Goal: Task Accomplishment & Management: Use online tool/utility

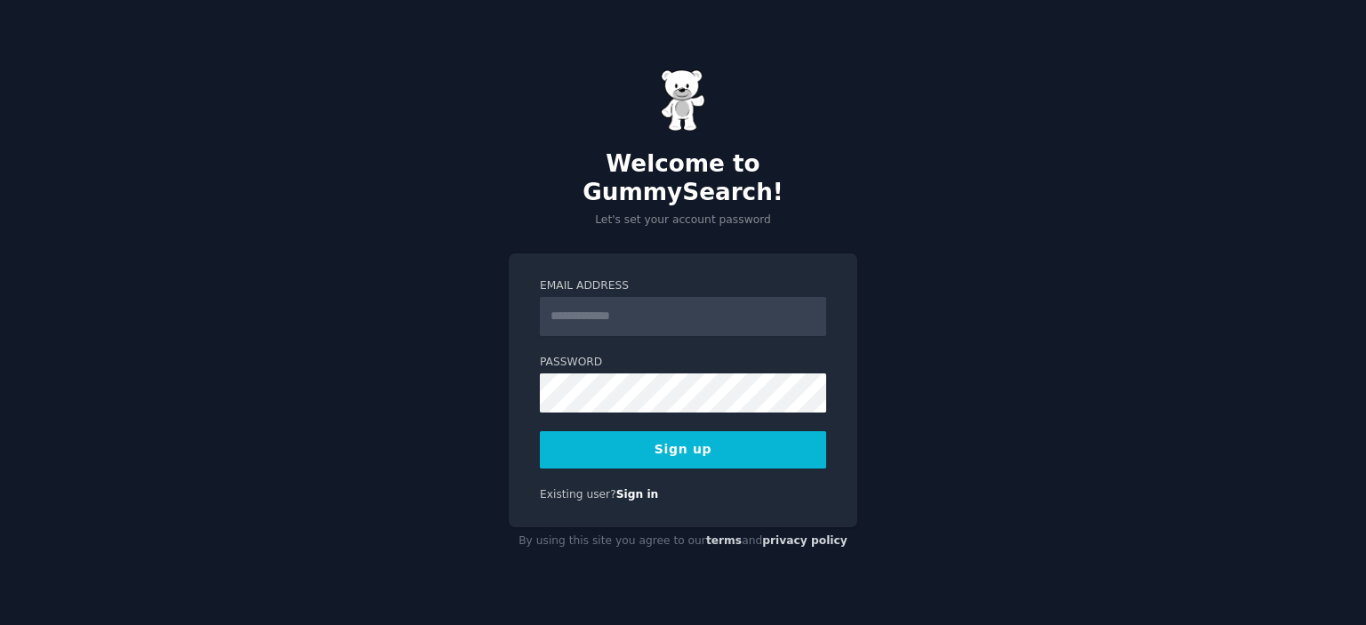
click at [645, 316] on input "Email Address" at bounding box center [683, 316] width 286 height 39
type input "**********"
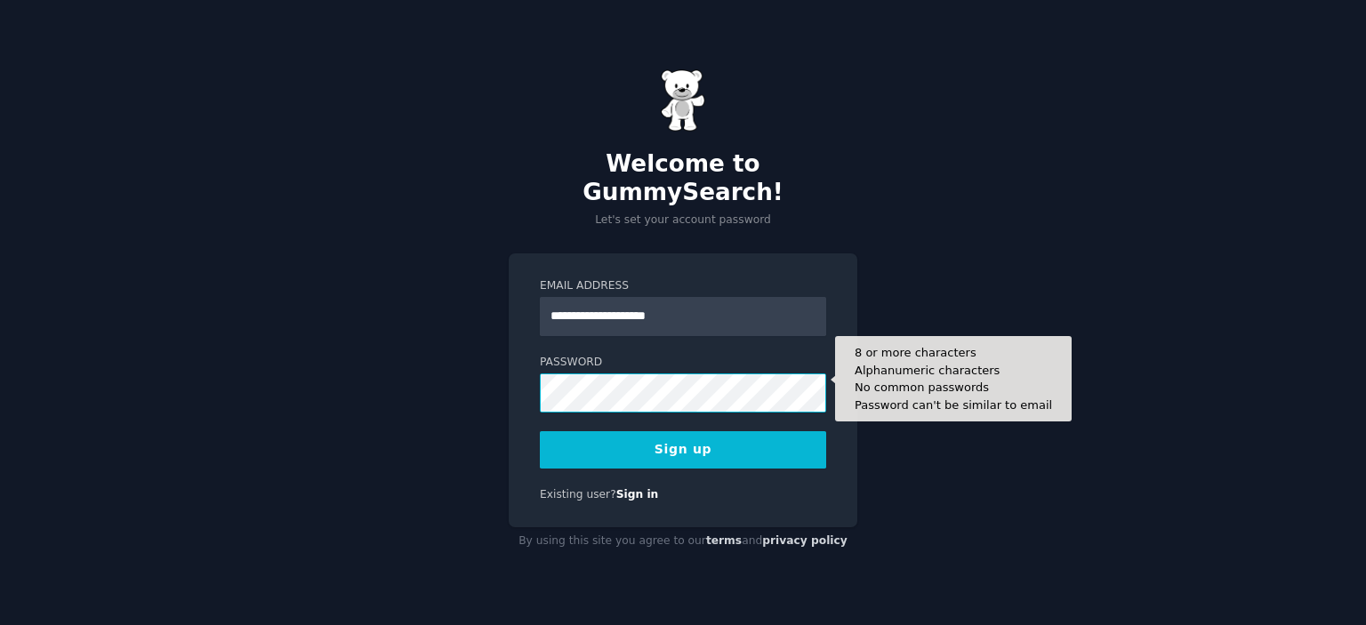
click at [323, 383] on div "**********" at bounding box center [683, 312] width 1366 height 625
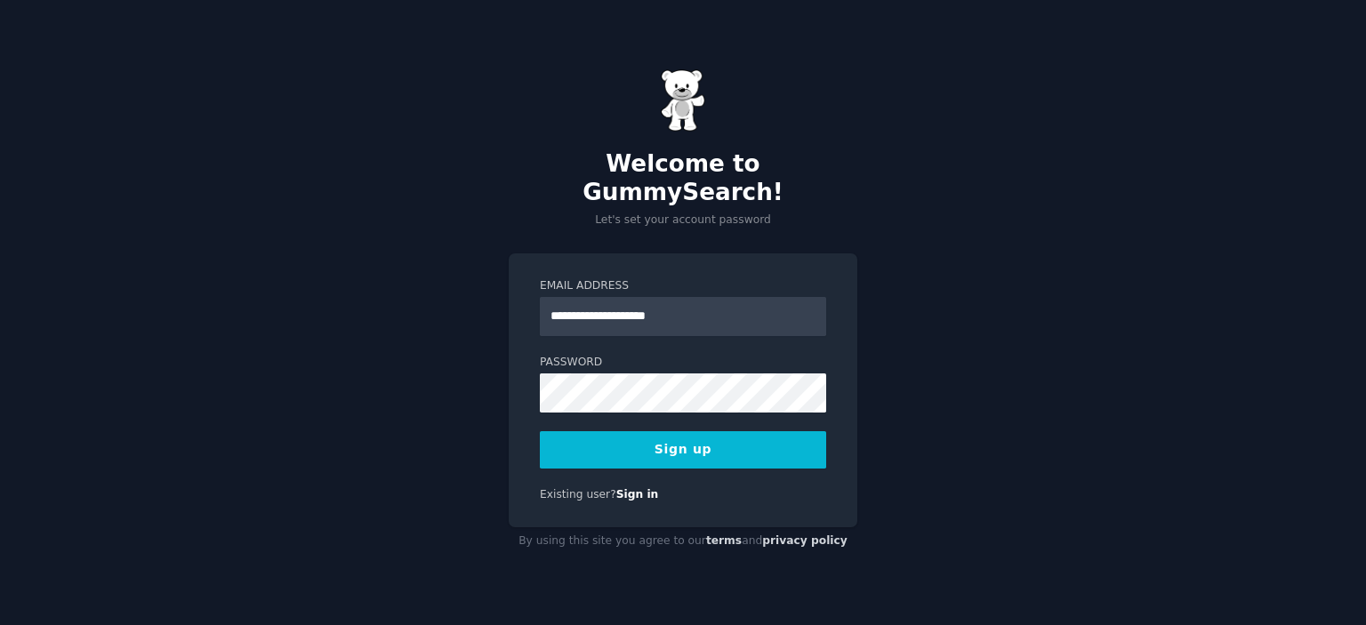
click at [718, 434] on button "Sign up" at bounding box center [683, 449] width 286 height 37
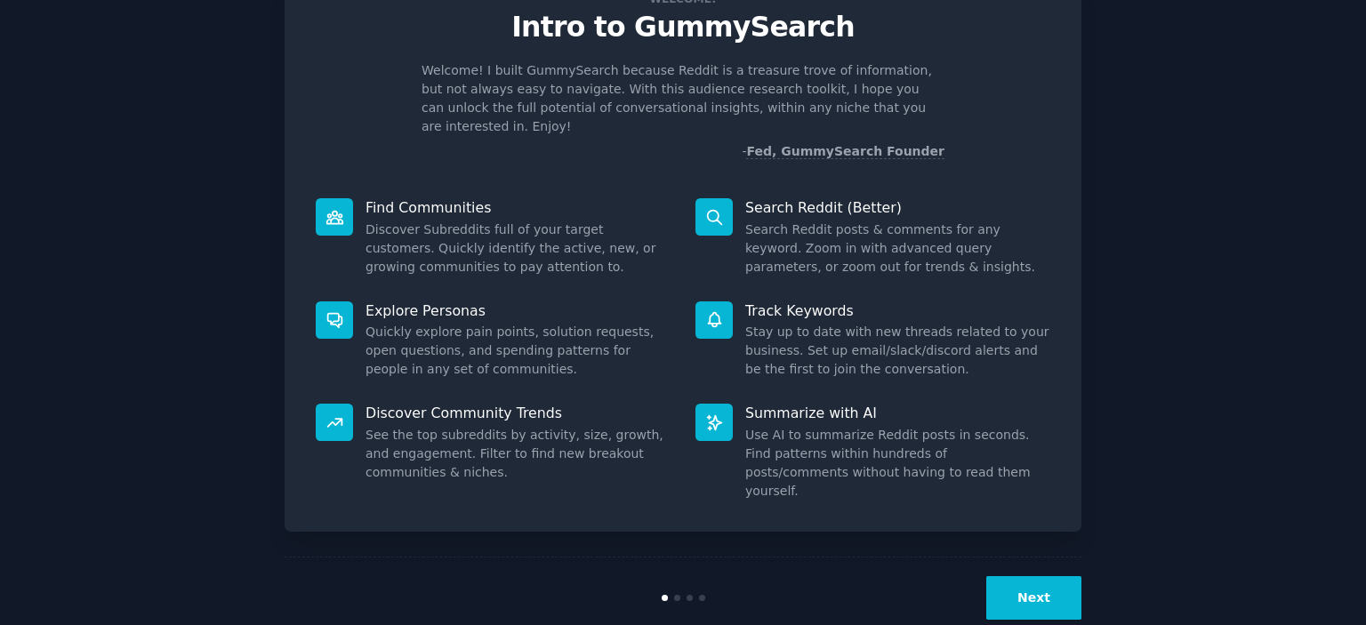
click at [1049, 576] on button "Next" at bounding box center [1033, 598] width 95 height 44
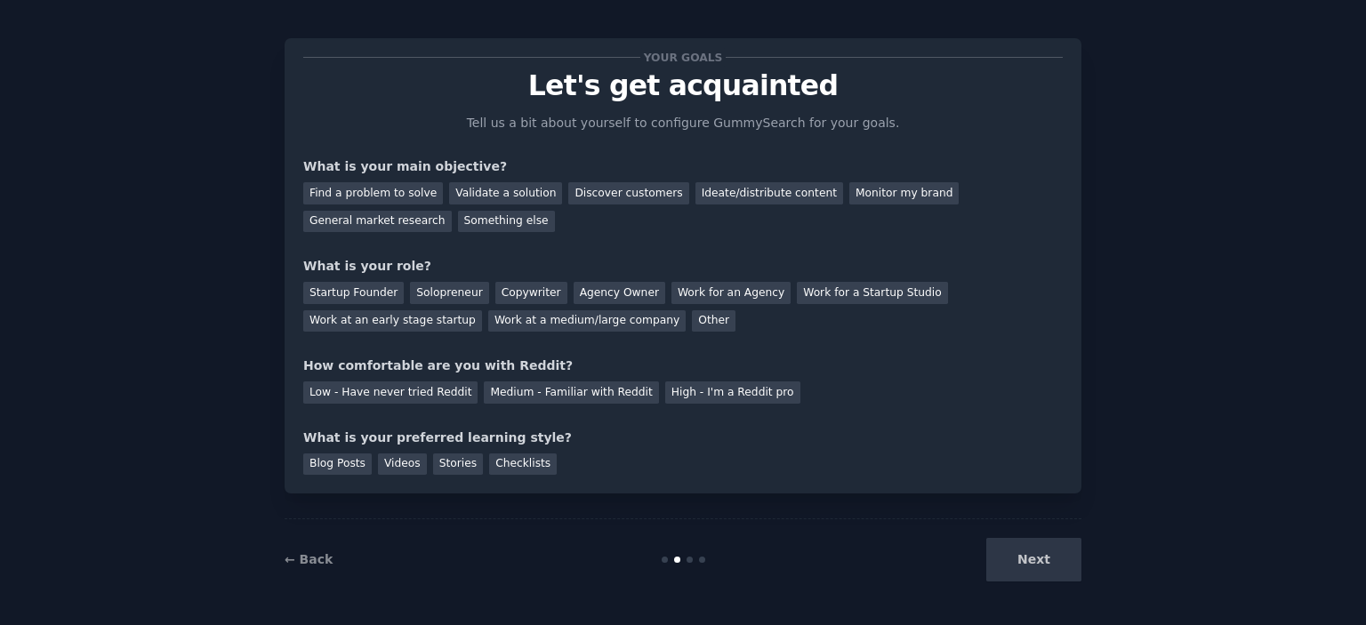
scroll to position [11, 0]
click at [1078, 572] on div "Next" at bounding box center [948, 561] width 266 height 44
click at [370, 202] on div "Find a problem to solve" at bounding box center [373, 194] width 140 height 22
click at [1051, 569] on div "Next" at bounding box center [948, 561] width 266 height 44
click at [452, 212] on div "General market research" at bounding box center [377, 223] width 148 height 22
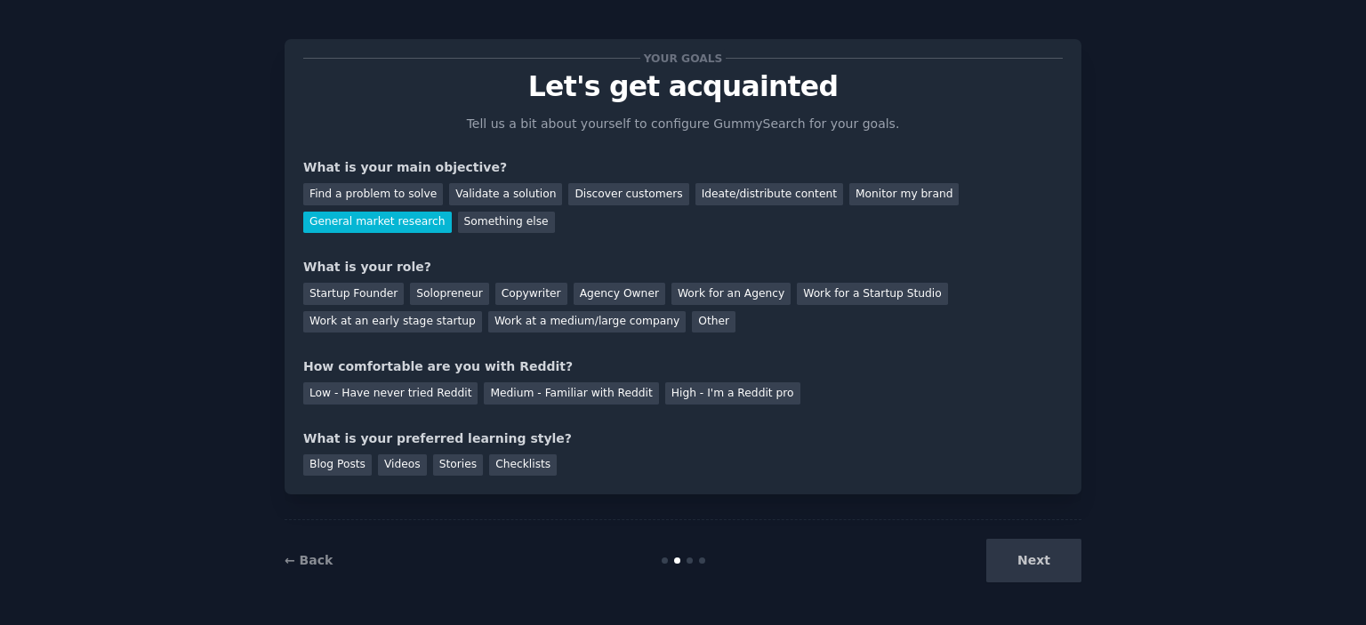
click at [1038, 557] on div "Next" at bounding box center [948, 561] width 266 height 44
click at [428, 293] on div "Solopreneur" at bounding box center [449, 294] width 78 height 22
click at [351, 398] on div "Low - Have never tried Reddit" at bounding box center [390, 393] width 174 height 22
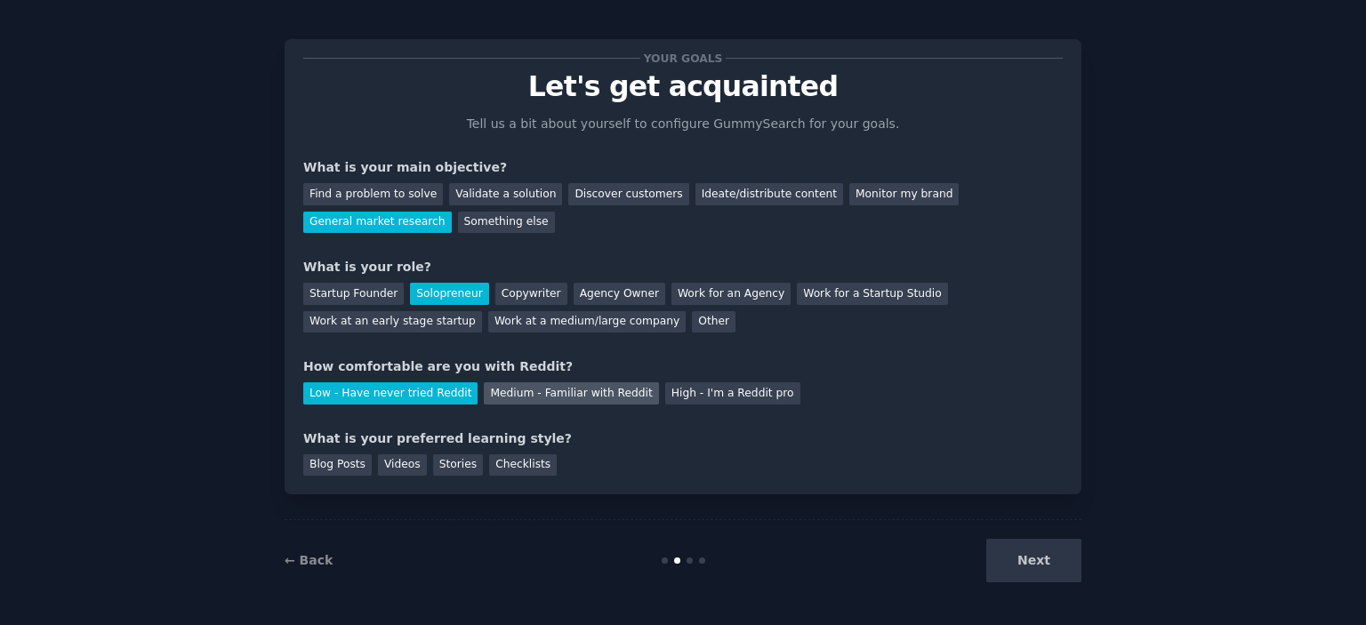
click at [562, 394] on div "Medium - Familiar with Reddit" at bounding box center [571, 393] width 174 height 22
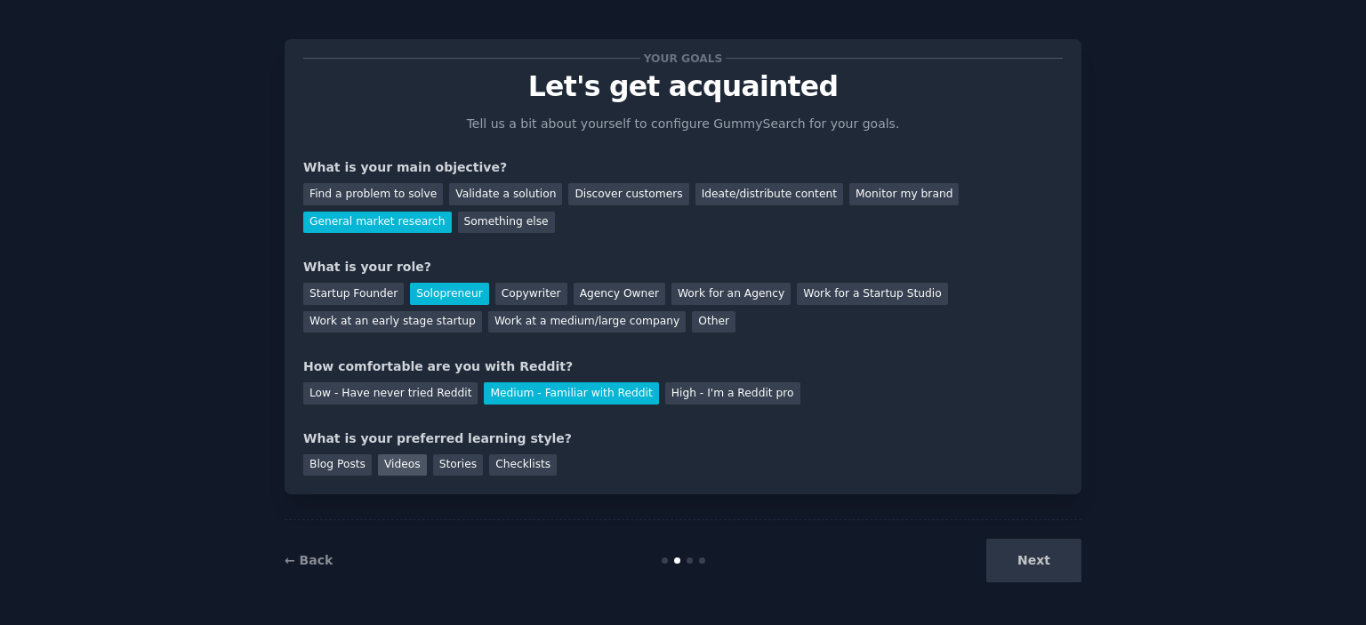
click at [381, 472] on div "Videos" at bounding box center [402, 465] width 49 height 22
click at [320, 470] on div "Blog Posts" at bounding box center [337, 465] width 68 height 22
click at [1036, 567] on button "Next" at bounding box center [1033, 561] width 95 height 44
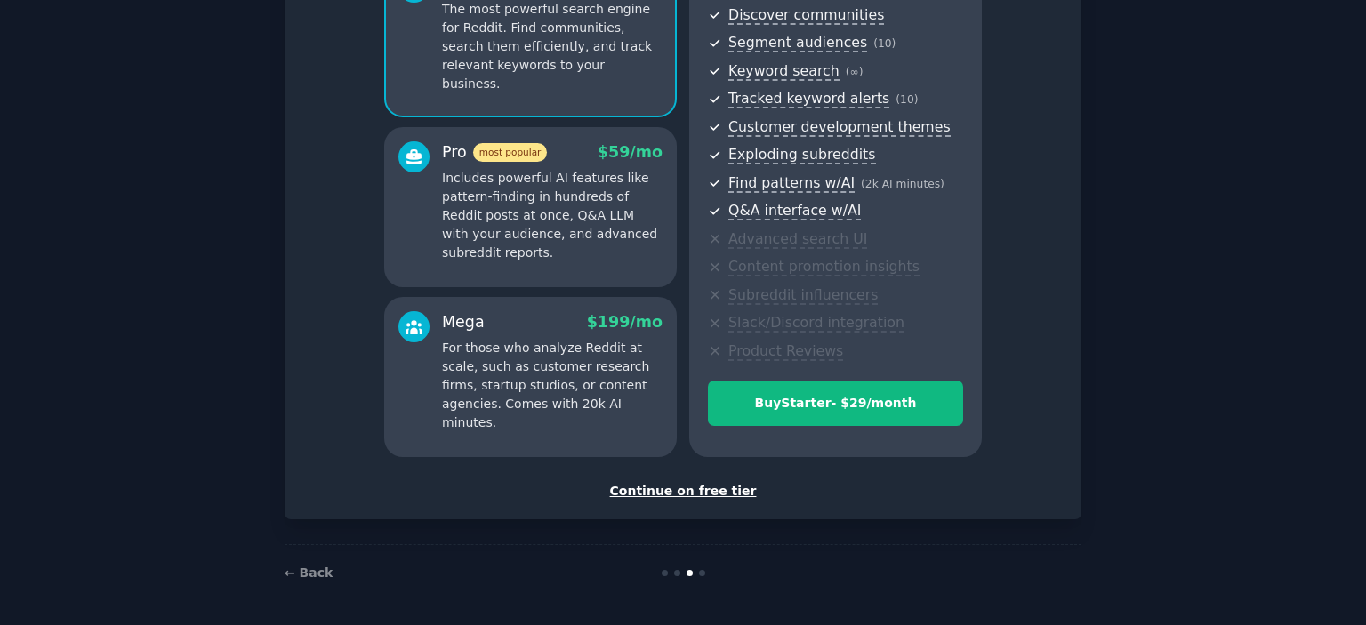
click at [706, 486] on div "Continue on free tier" at bounding box center [682, 491] width 759 height 19
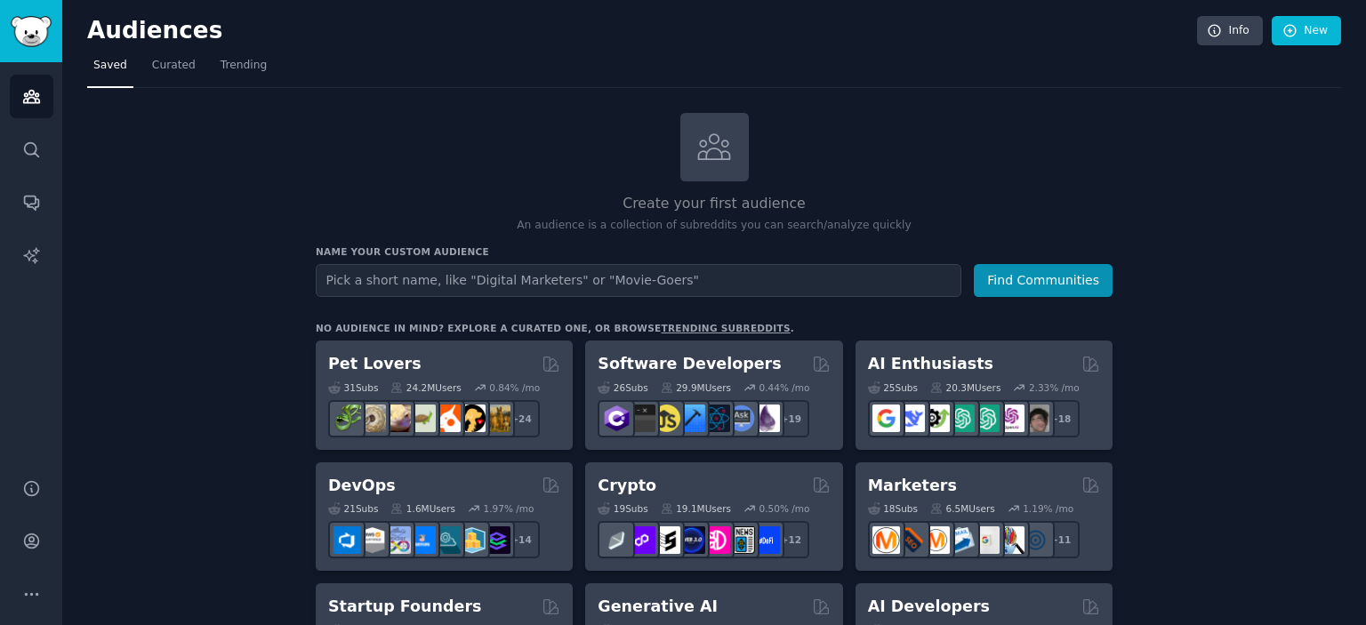
click at [502, 285] on input "text" at bounding box center [638, 280] width 645 height 33
type input "rome game"
click at [1067, 288] on button "Find Communities" at bounding box center [1043, 280] width 139 height 33
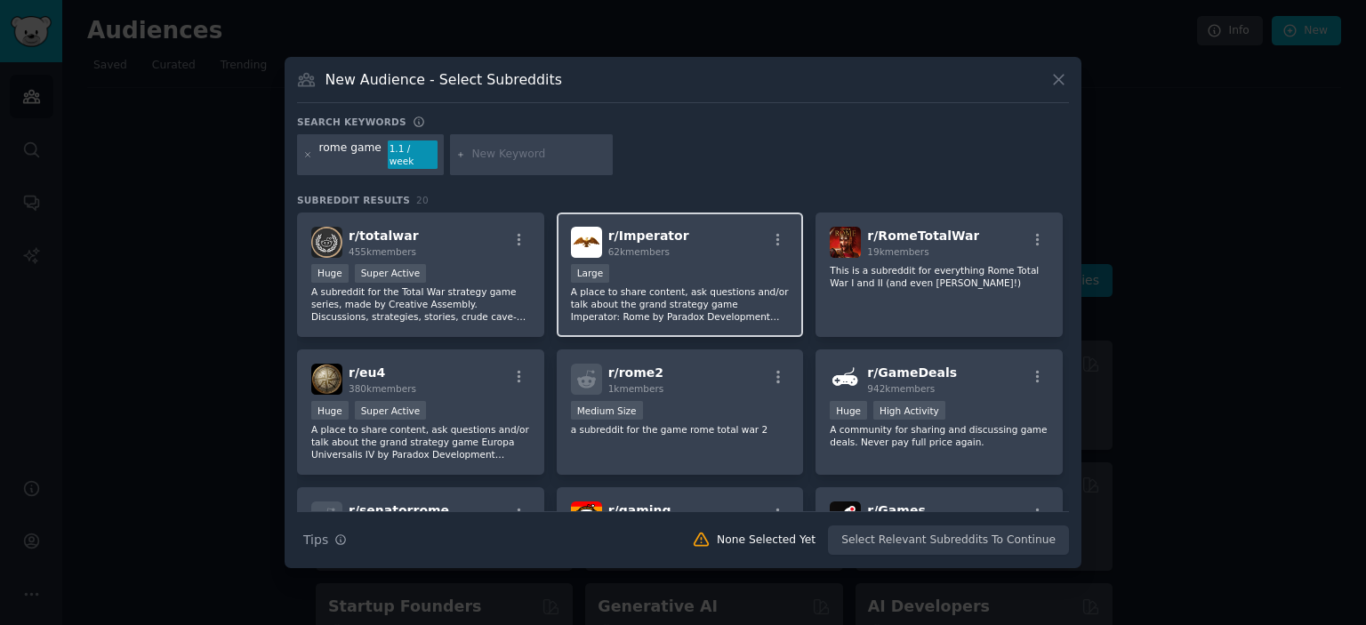
scroll to position [178, 0]
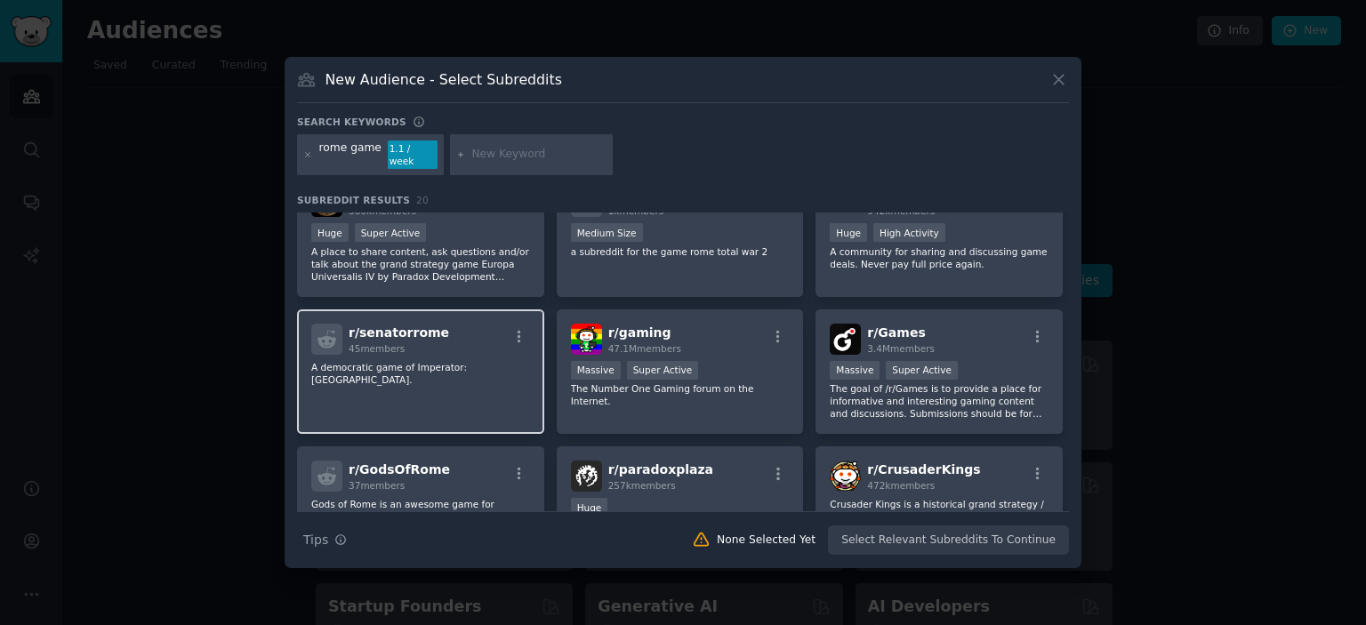
click at [386, 325] on span "r/ senatorrome" at bounding box center [399, 332] width 100 height 14
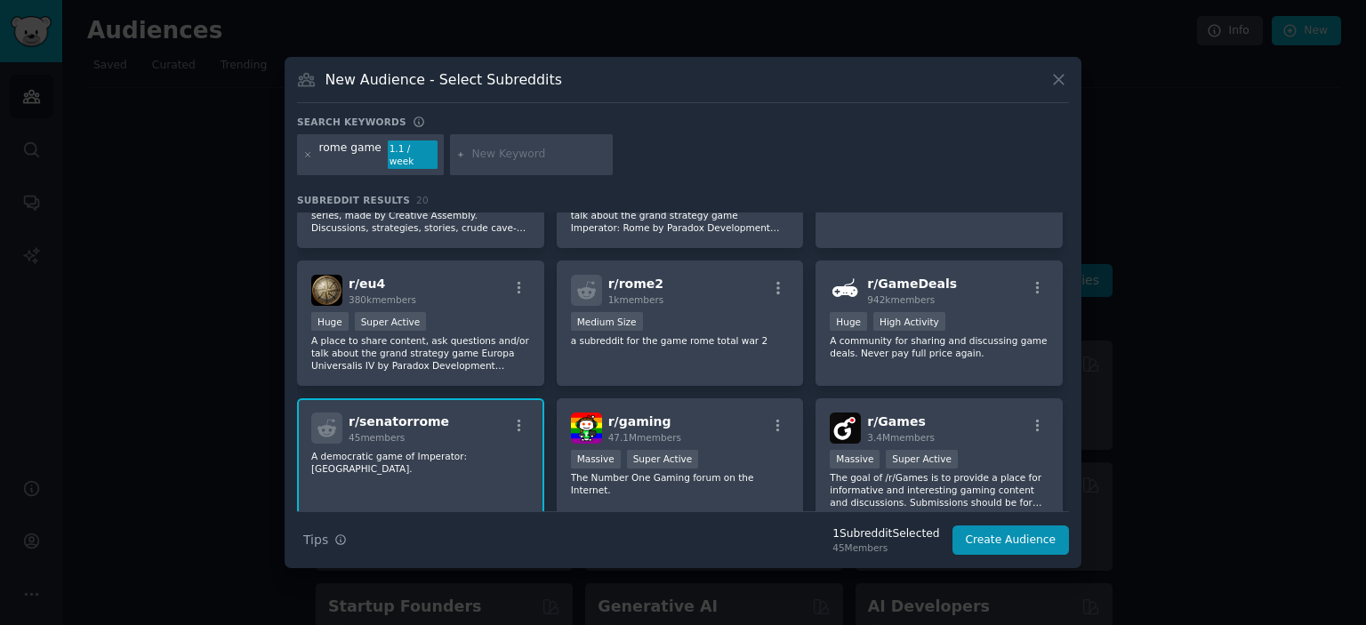
scroll to position [0, 0]
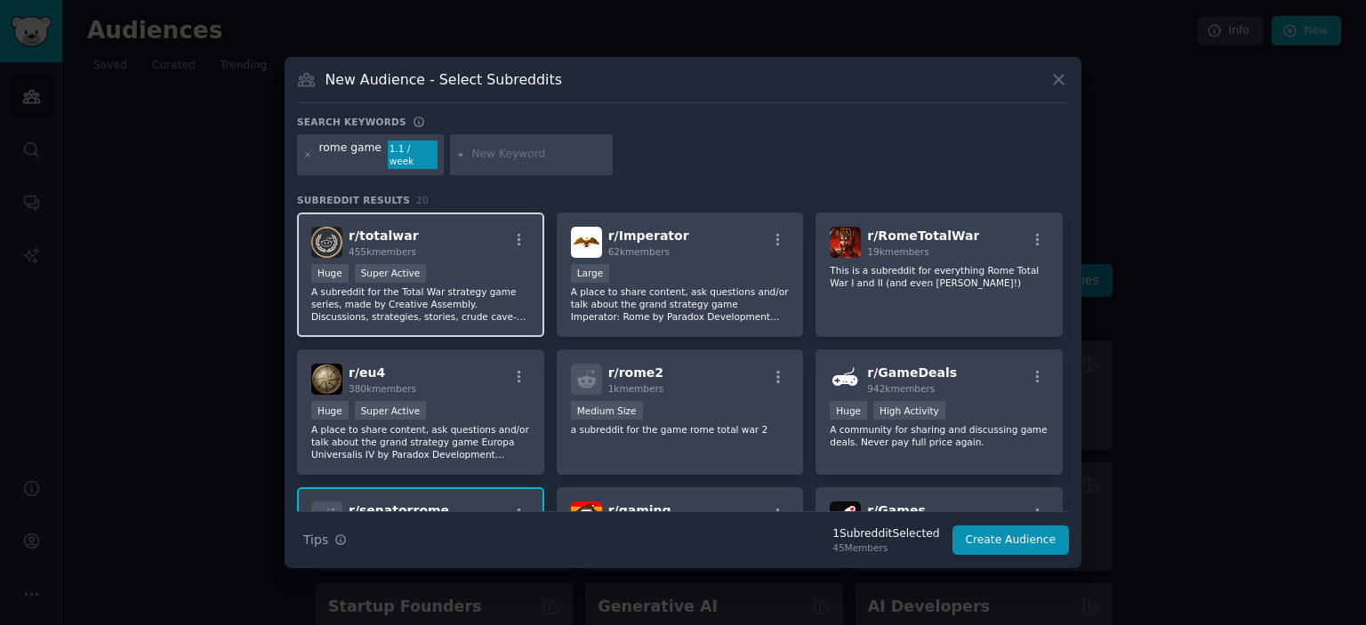
click at [453, 287] on p "A subreddit for the Total War strategy game series, made by Creative Assembly. …" at bounding box center [420, 303] width 219 height 37
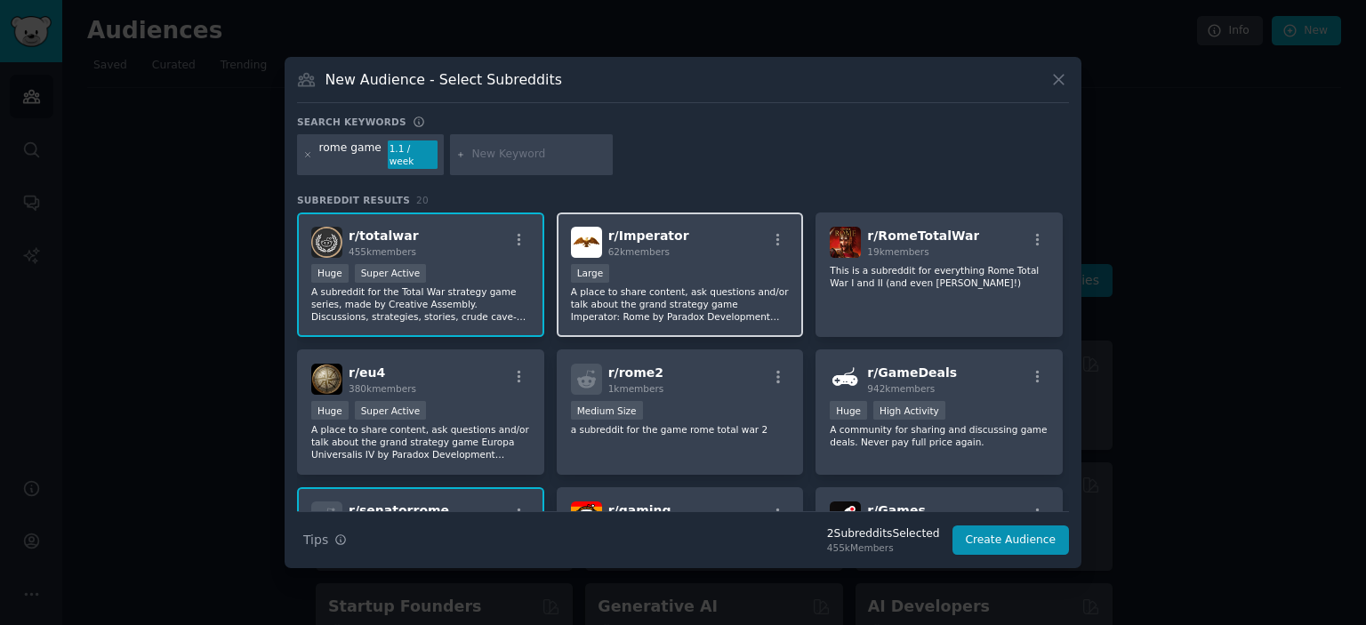
click at [713, 276] on div "Large" at bounding box center [680, 275] width 219 height 22
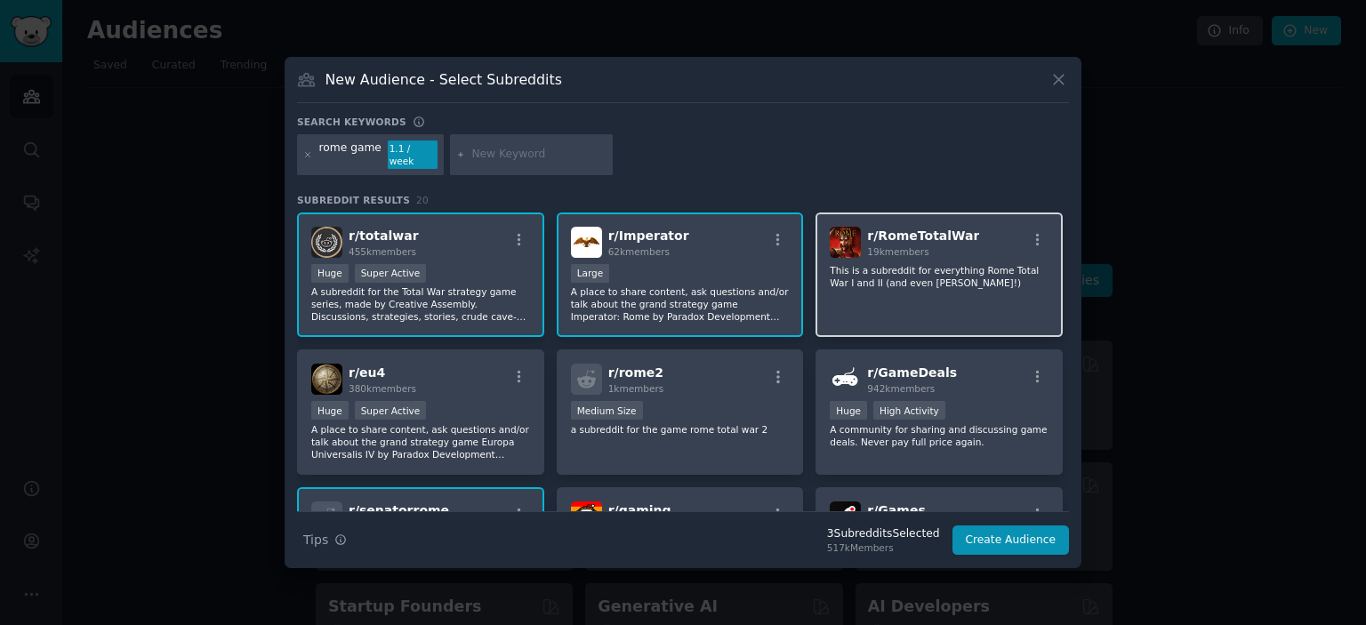
click at [935, 287] on div "r/ RomeTotalWar 19k members This is a subreddit for everything Rome Total War I…" at bounding box center [938, 274] width 247 height 125
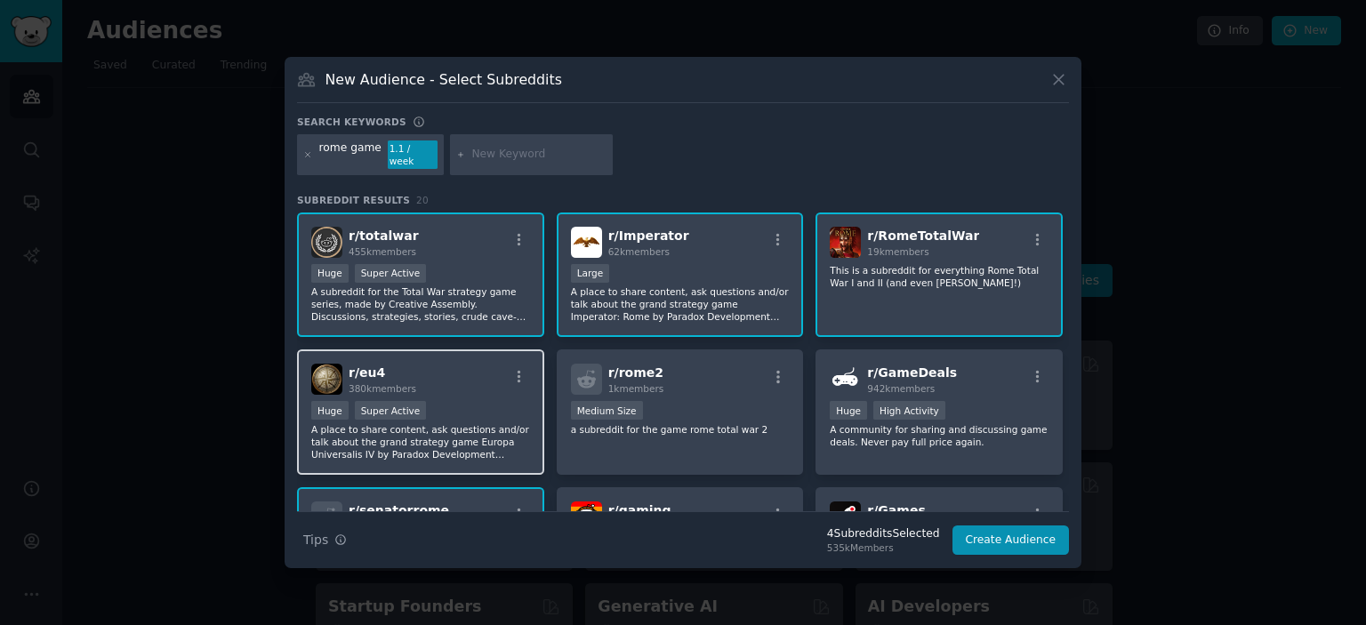
click at [466, 412] on div ">= 95th percentile for submissions / day Huge Super Active" at bounding box center [420, 412] width 219 height 22
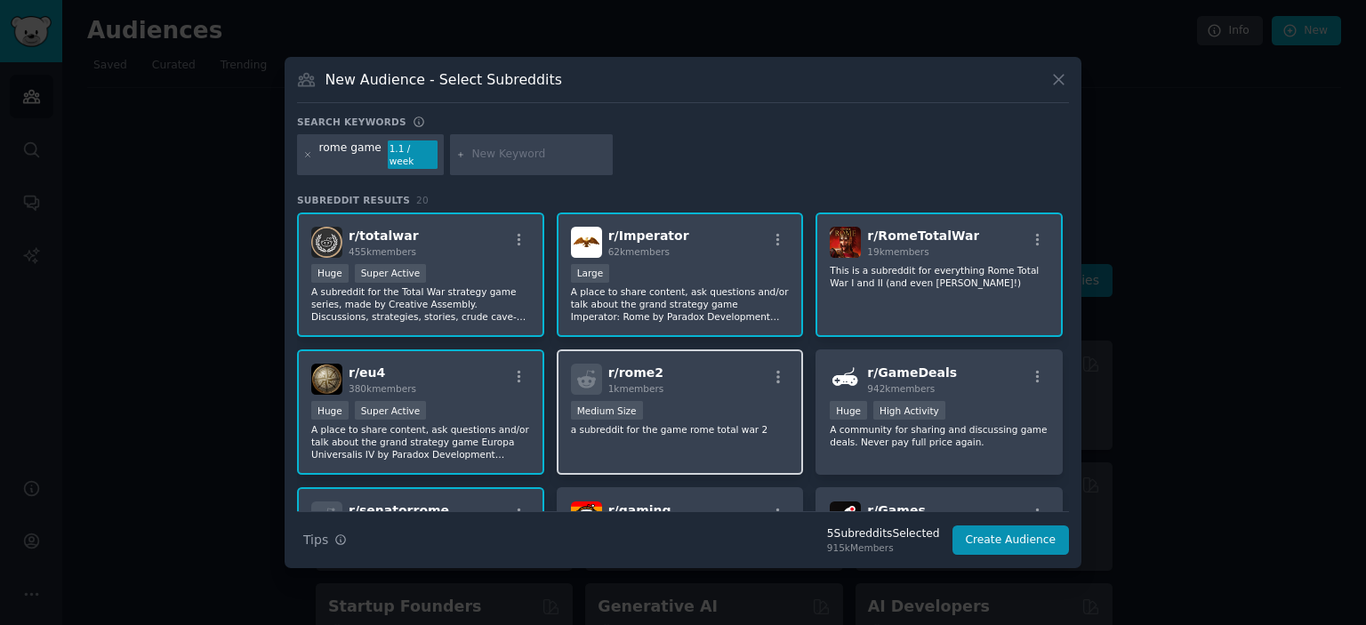
click at [725, 437] on div "r/ rome2 1k members 1000 - 10,000 members Medium Size a subreddit for the game …" at bounding box center [680, 411] width 247 height 125
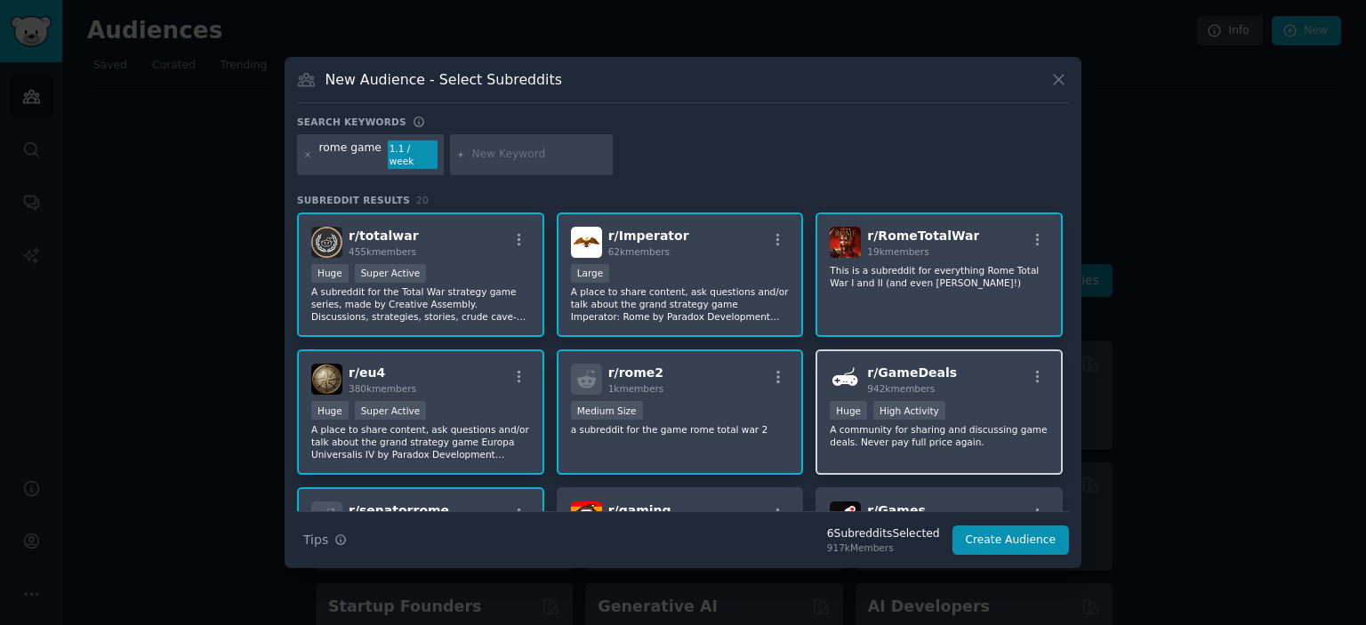
scroll to position [178, 0]
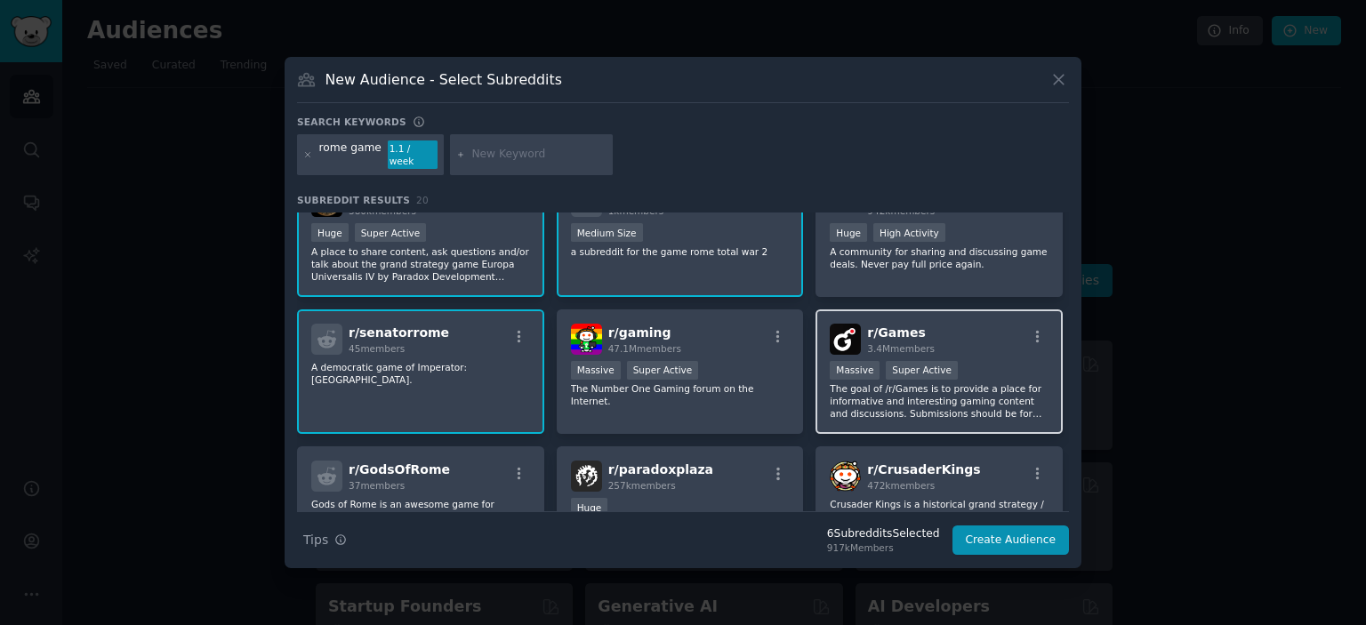
click at [966, 402] on p "The goal of /r/Games is to provide a place for informative and interesting gami…" at bounding box center [939, 400] width 219 height 37
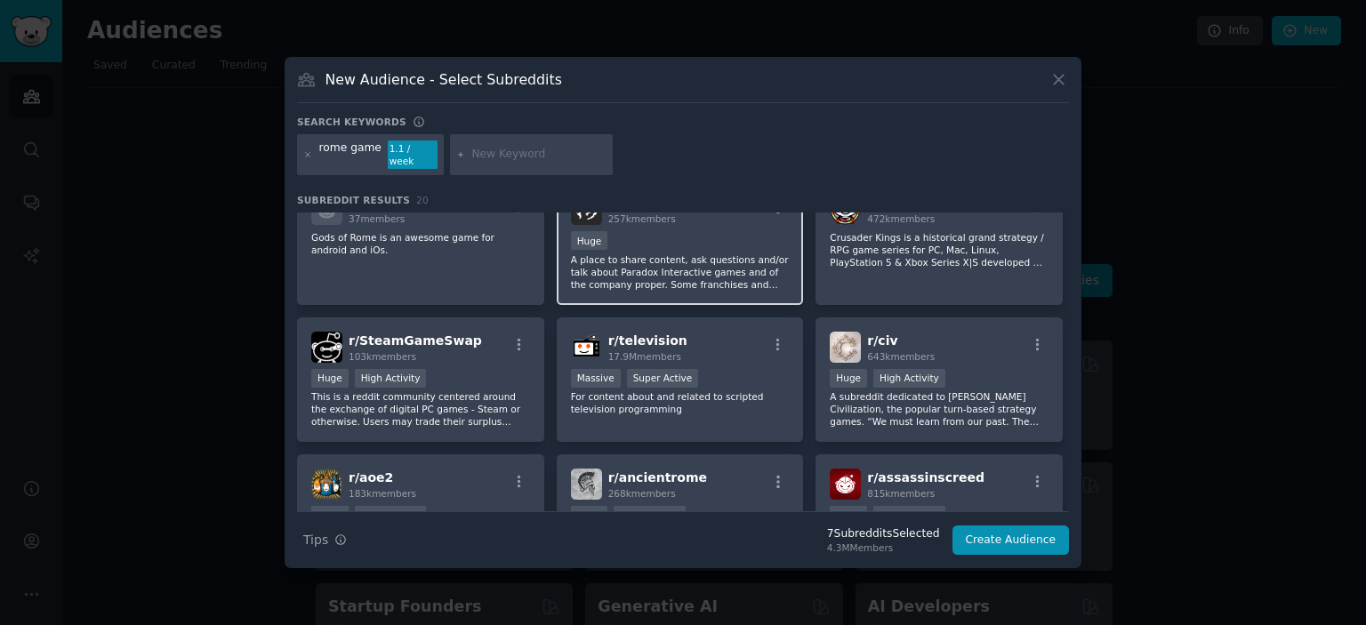
scroll to position [356, 0]
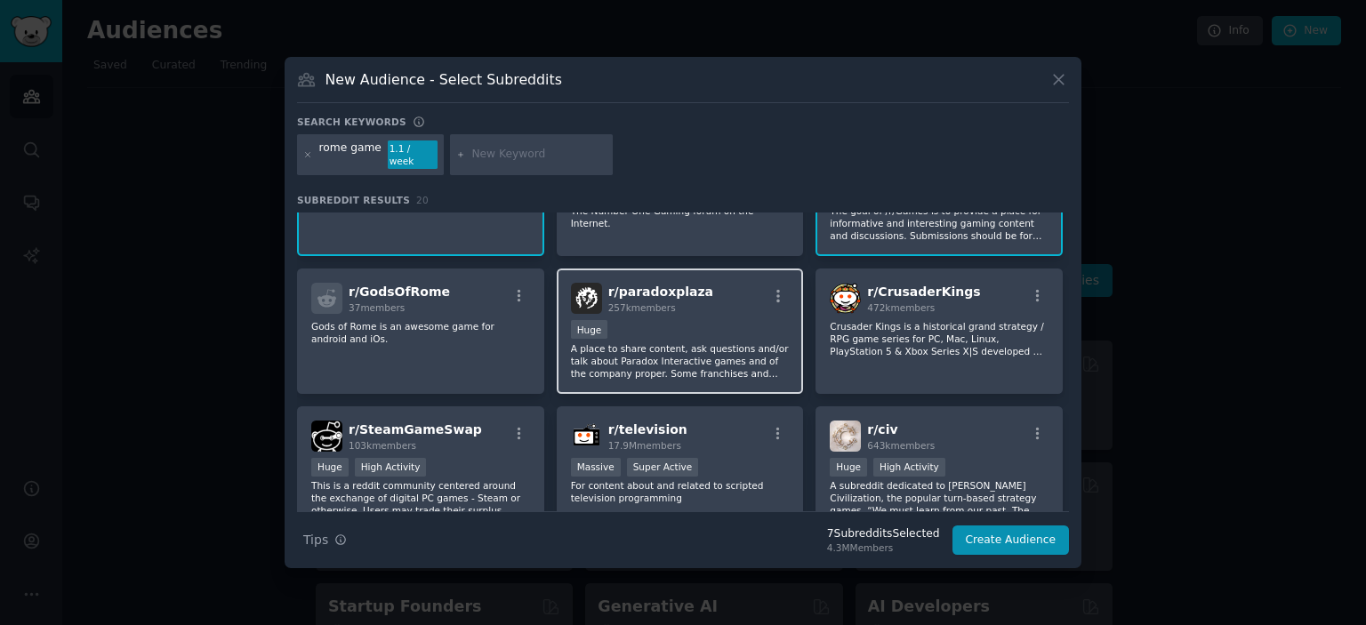
click at [743, 357] on p "A place to share content, ask questions and/or talk about Paradox Interactive g…" at bounding box center [680, 360] width 219 height 37
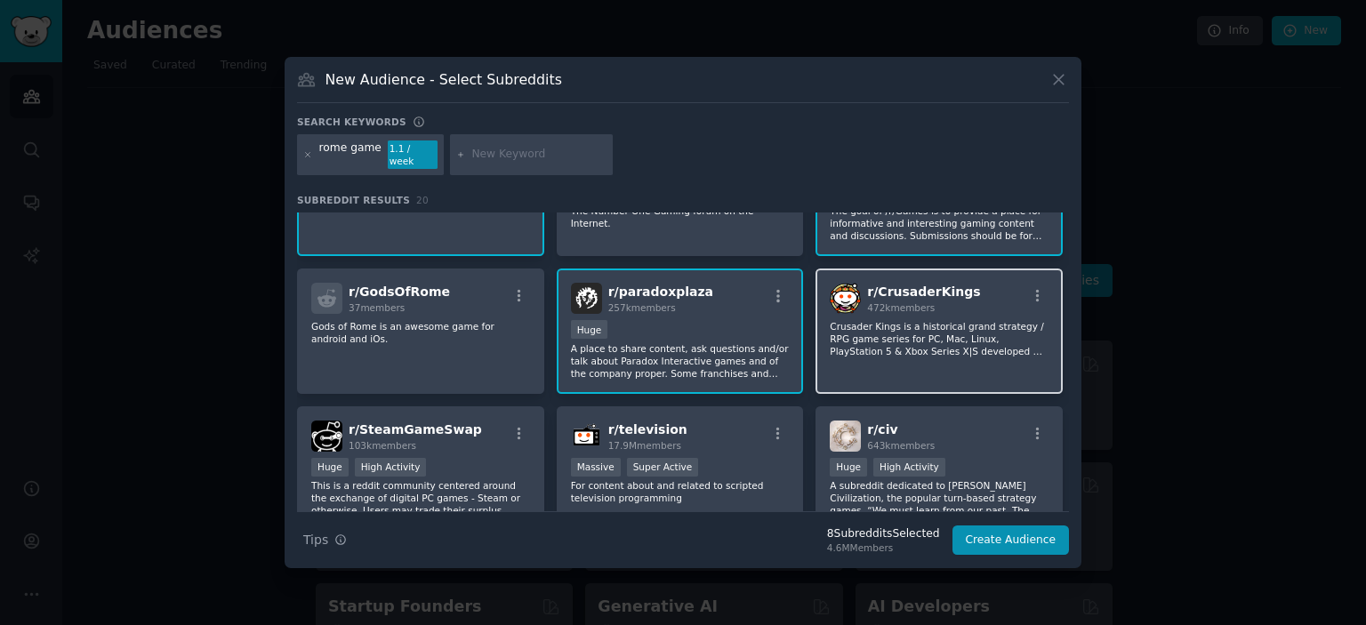
click at [922, 358] on div "r/ CrusaderKings 472k members Crusader Kings is a historical grand strategy / R…" at bounding box center [938, 331] width 247 height 125
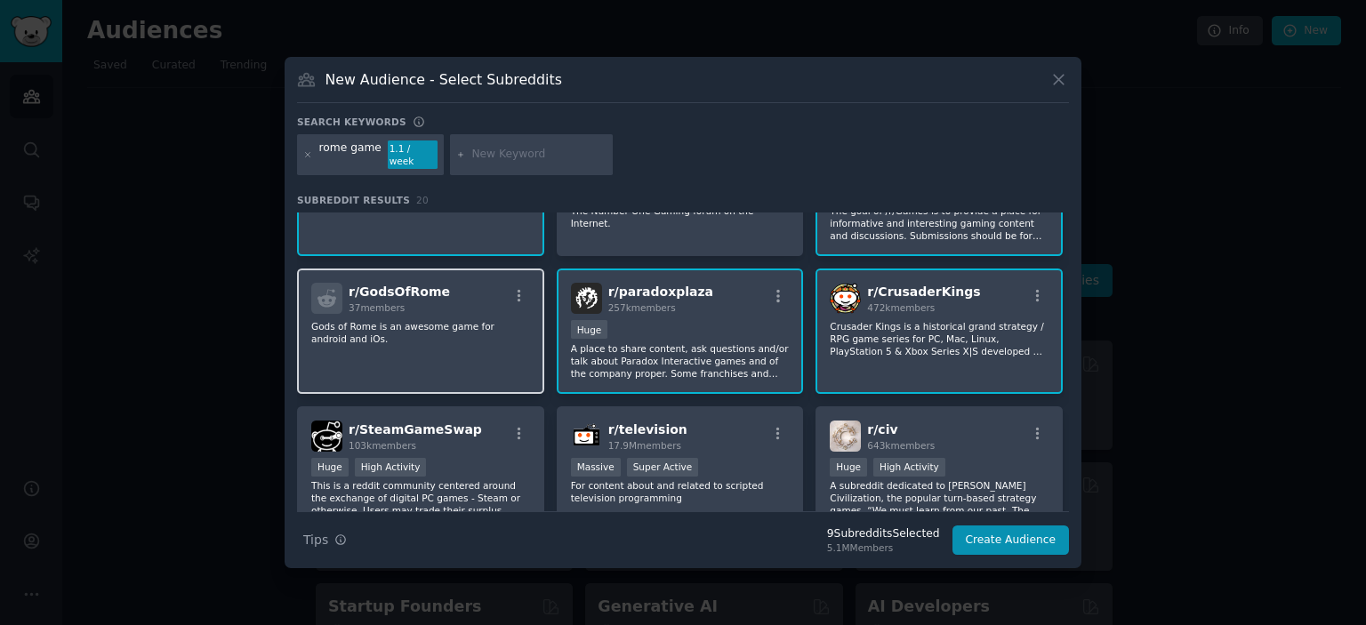
click at [488, 376] on div "r/ GodsOfRome 37 members Gods of Rome is an awesome game for android and iOs." at bounding box center [420, 331] width 247 height 125
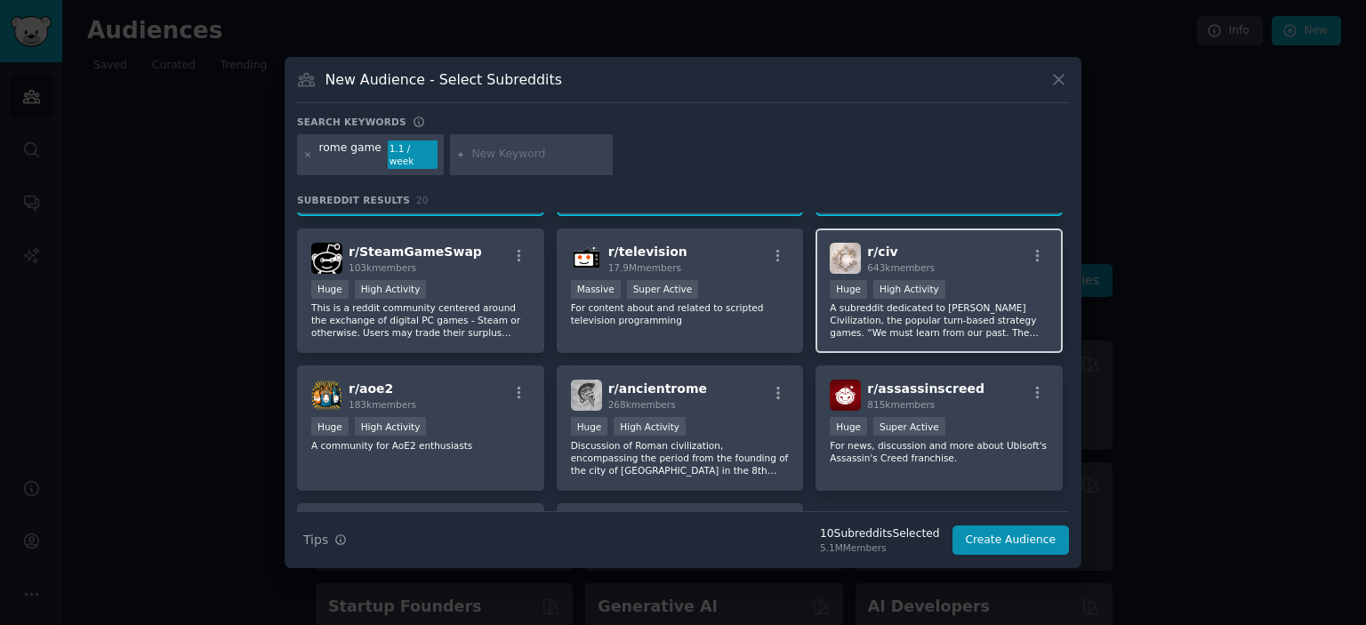
scroll to position [622, 0]
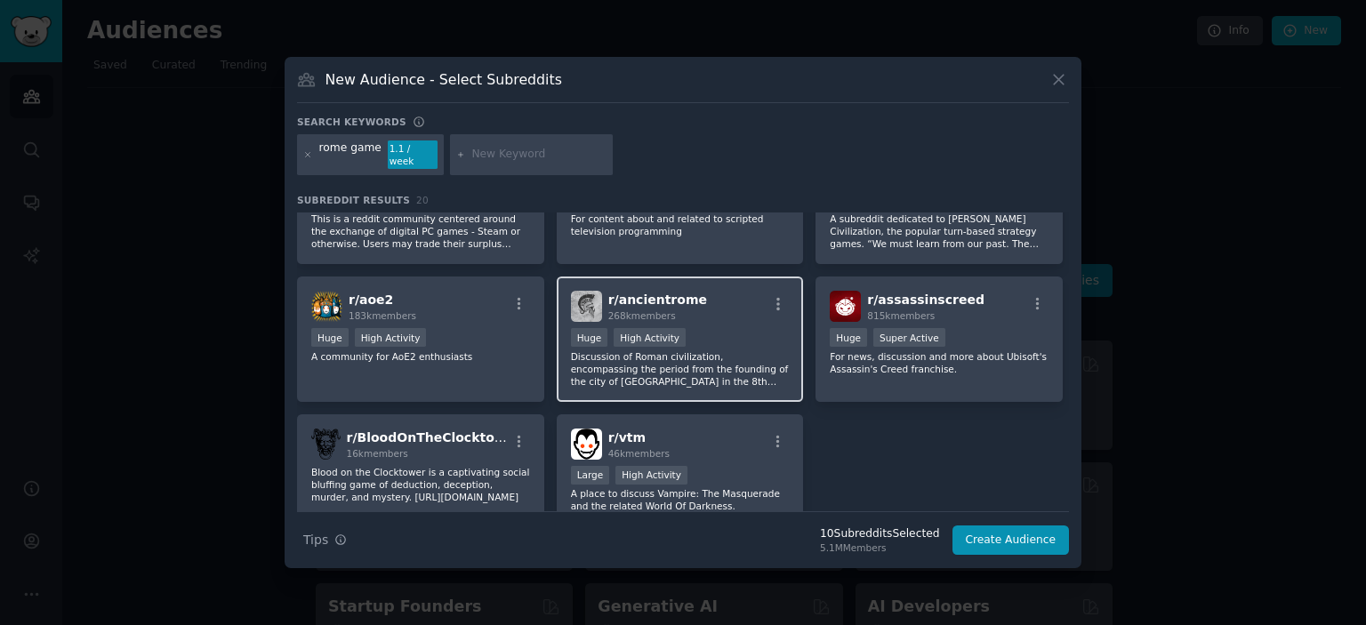
click at [714, 381] on div "r/ ancientrome 268k members Huge High Activity Discussion of Roman civilization…" at bounding box center [680, 339] width 247 height 125
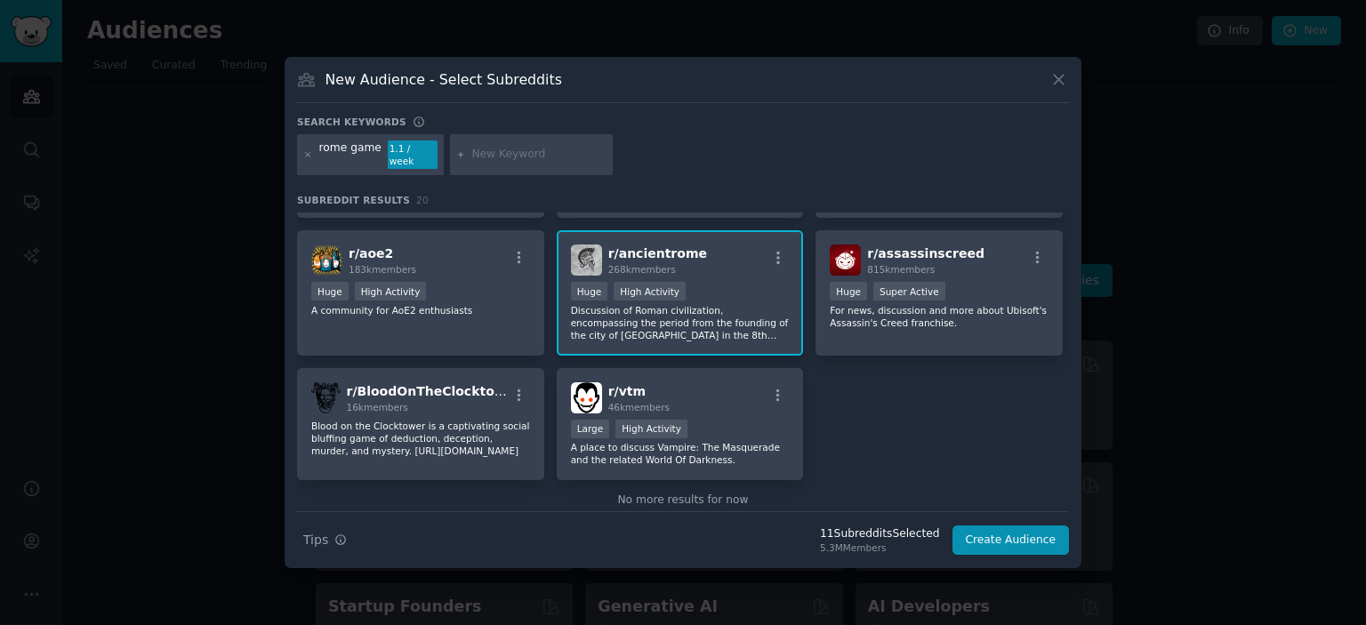
scroll to position [694, 0]
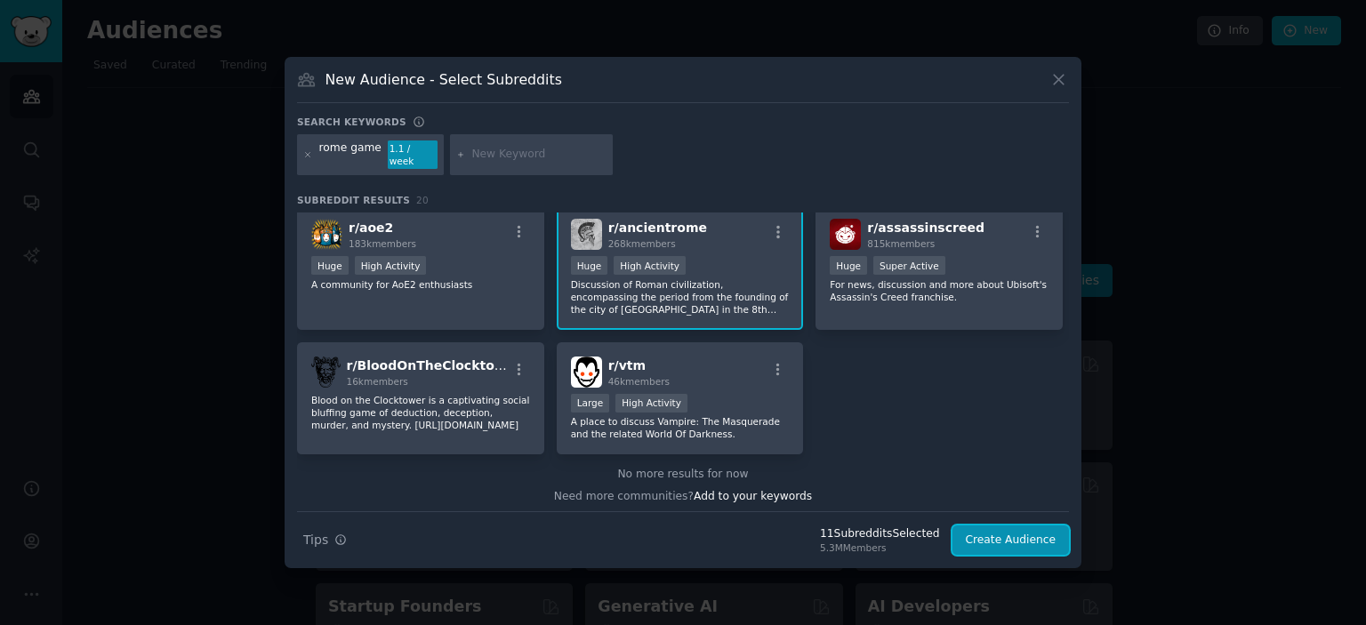
click at [1020, 525] on button "Create Audience" at bounding box center [1010, 540] width 117 height 30
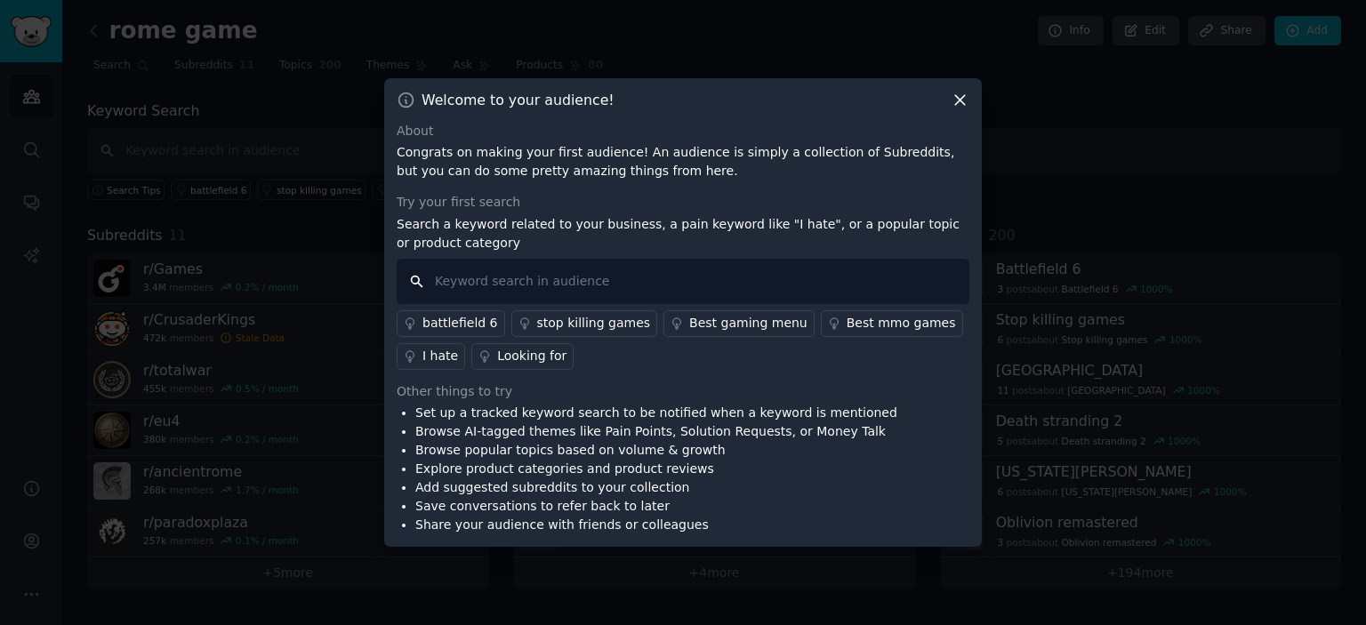
click at [620, 281] on input "text" at bounding box center [683, 281] width 573 height 45
type input "game rome"
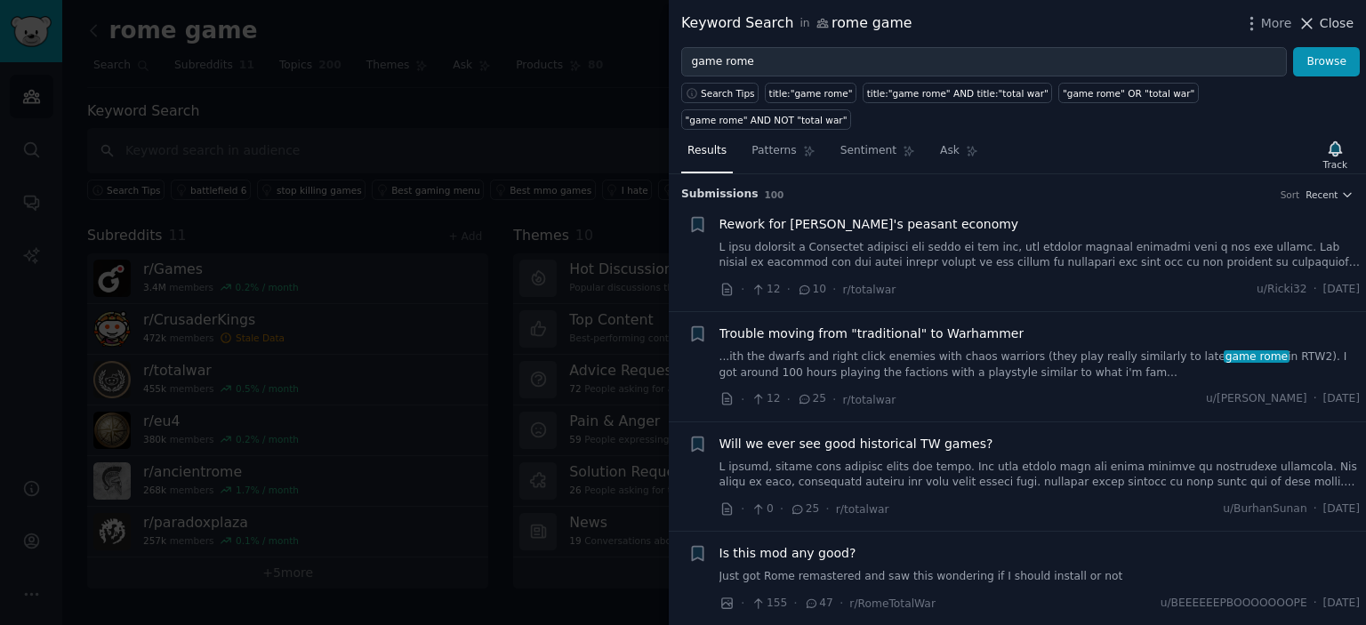
click at [1316, 16] on icon at bounding box center [1306, 23] width 19 height 19
